Goal: Task Accomplishment & Management: Use online tool/utility

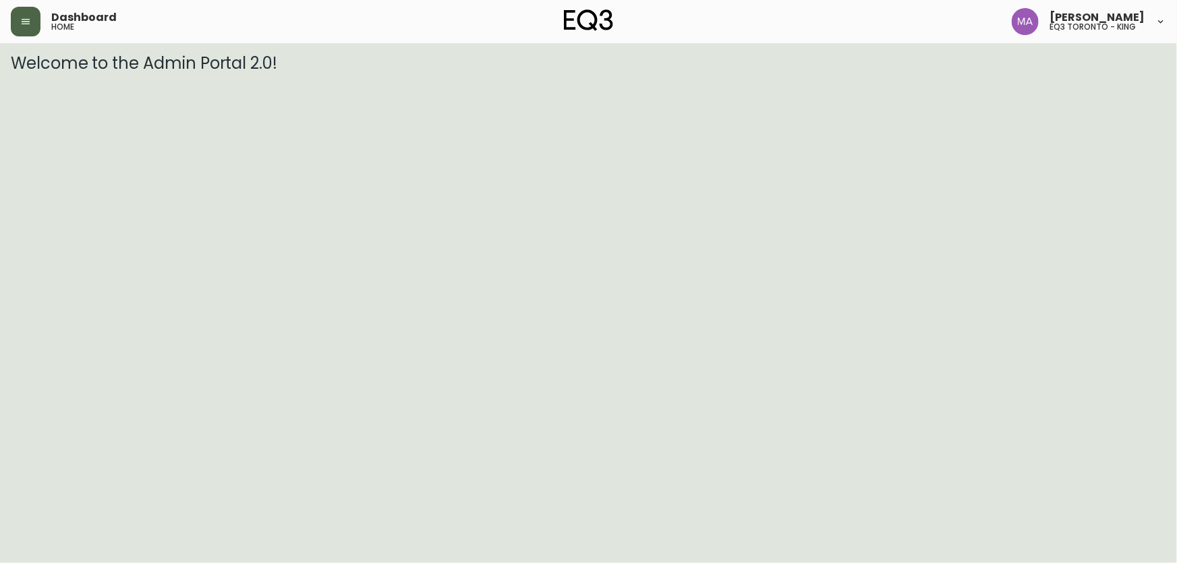
click at [22, 24] on icon "button" at bounding box center [25, 21] width 11 height 11
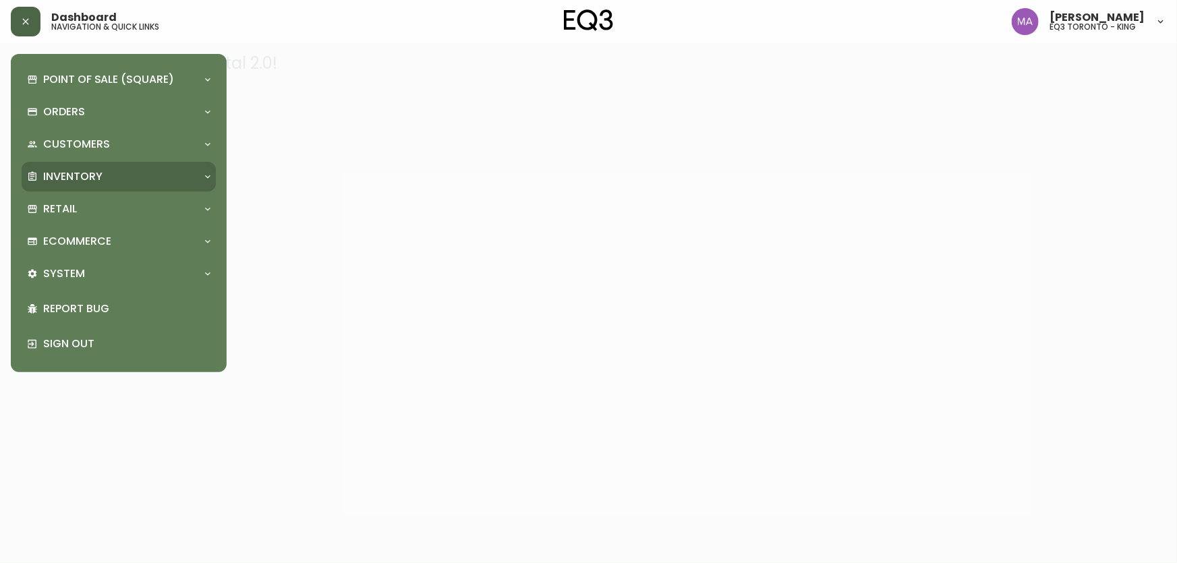
click at [62, 176] on p "Inventory" at bounding box center [72, 176] width 59 height 15
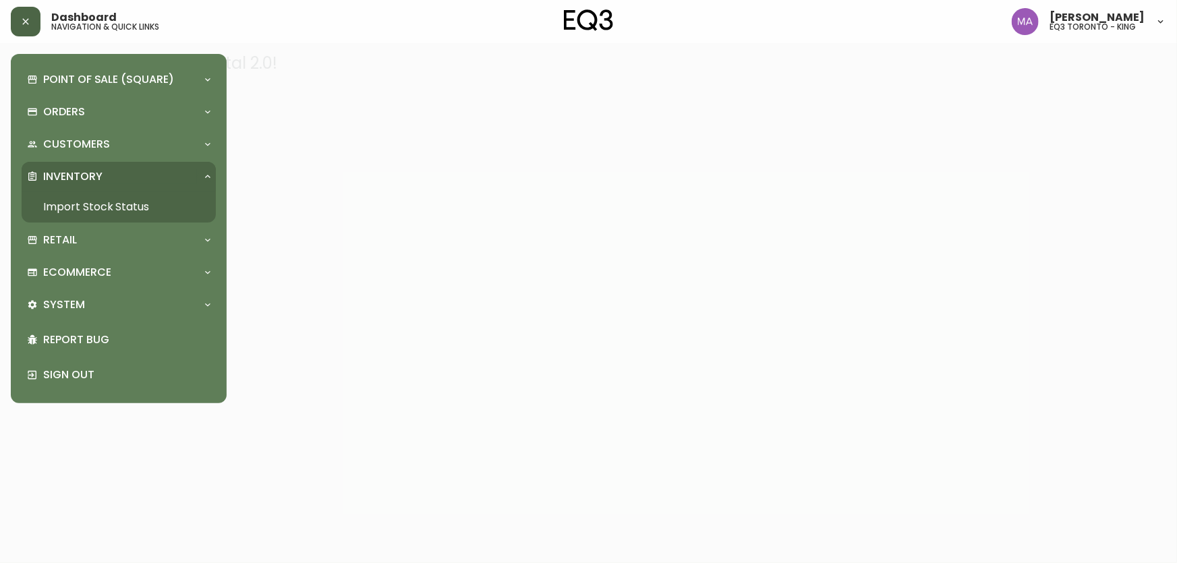
click at [62, 200] on link "Import Stock Status" at bounding box center [119, 207] width 194 height 31
